Goal: Go to known website: Go to known website

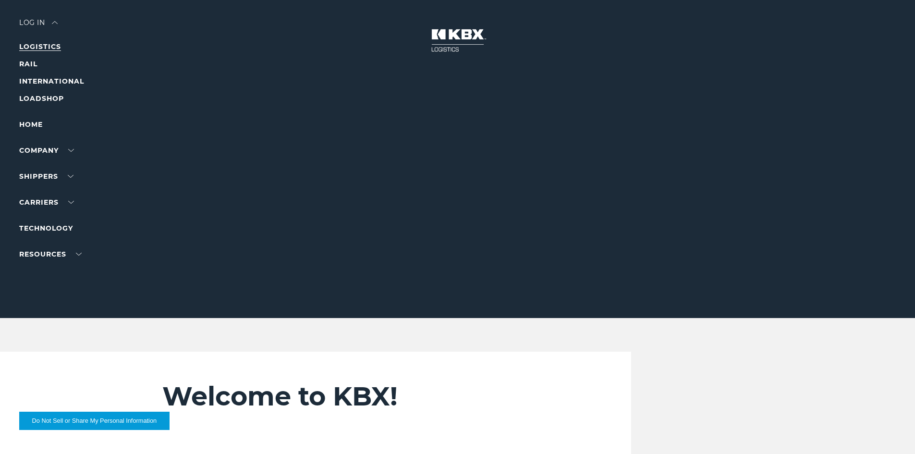
click at [42, 45] on link "LOGISTICS" at bounding box center [40, 46] width 42 height 9
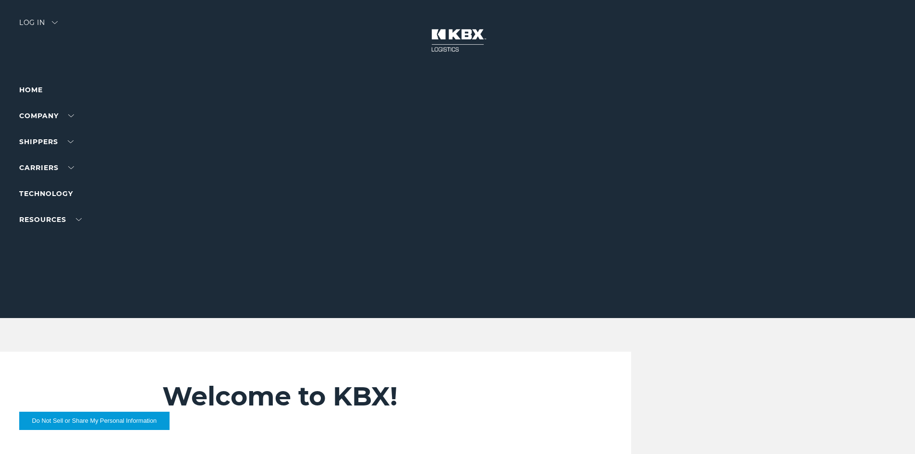
click at [37, 19] on div "Log in" at bounding box center [38, 26] width 38 height 14
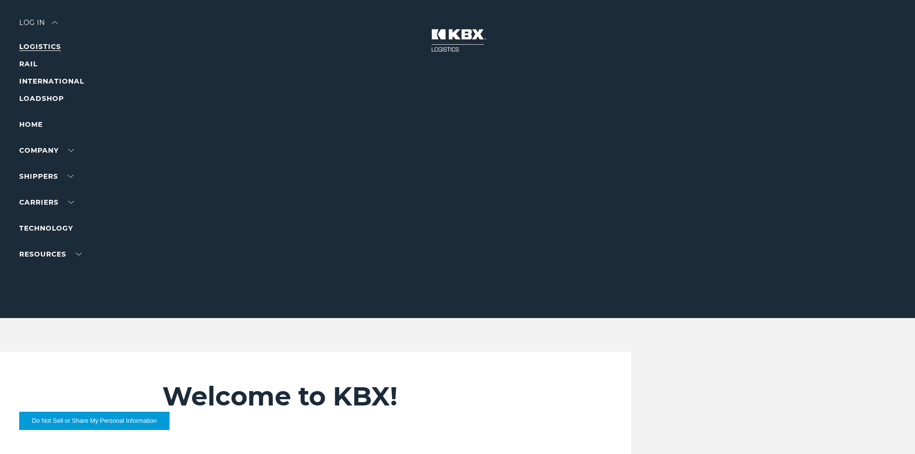
click at [39, 49] on link "LOGISTICS" at bounding box center [40, 46] width 42 height 9
click at [38, 48] on link "LOGISTICS" at bounding box center [40, 46] width 42 height 9
